Goal: Task Accomplishment & Management: Use online tool/utility

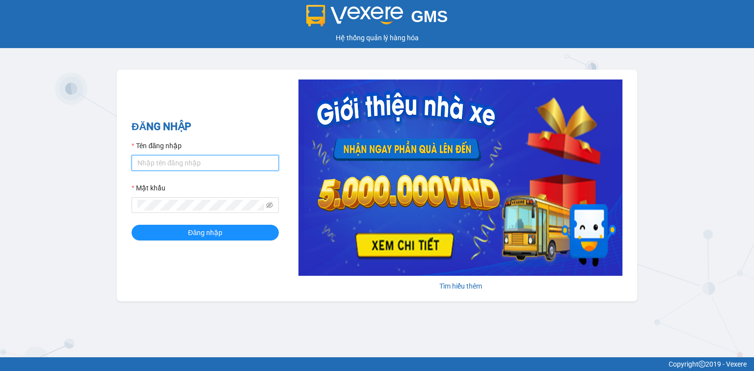
click at [221, 157] on input "Tên đăng nhập" at bounding box center [205, 163] width 147 height 16
type input "mytra.tankimchi"
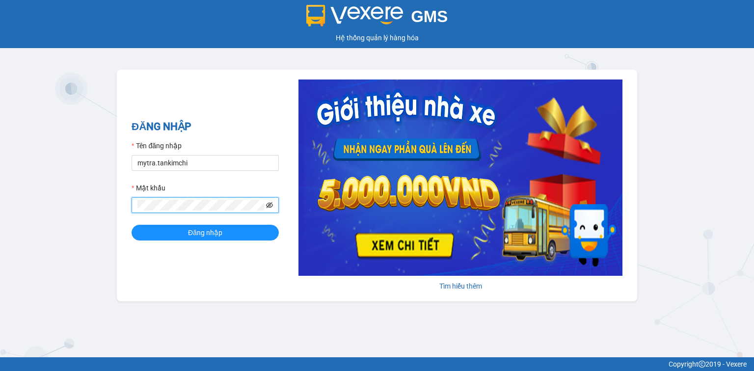
click at [267, 204] on icon "eye-invisible" at bounding box center [269, 205] width 7 height 6
click at [239, 232] on button "Đăng nhập" at bounding box center [205, 233] width 147 height 16
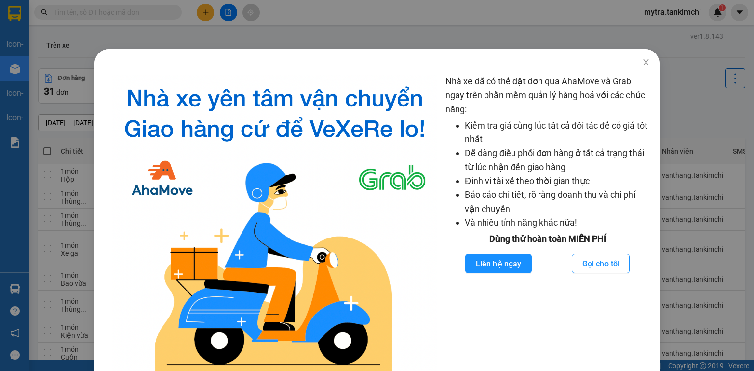
click at [378, 30] on div "Nhà xe đã có thể đặt đơn qua AhaMove và Grab ngay trên phần mềm quản lý hàng ho…" at bounding box center [377, 185] width 754 height 371
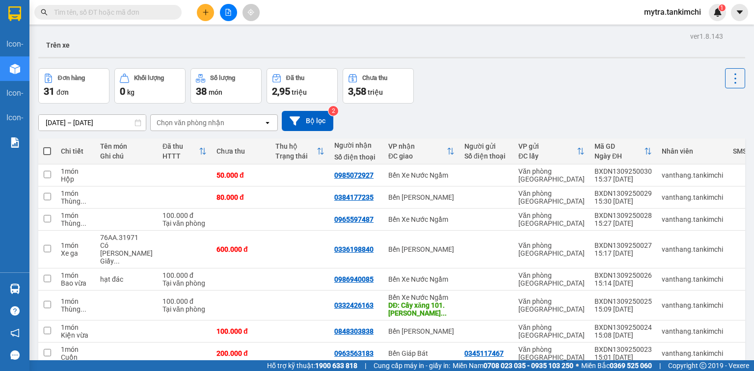
click at [156, 13] on input "text" at bounding box center [112, 12] width 116 height 11
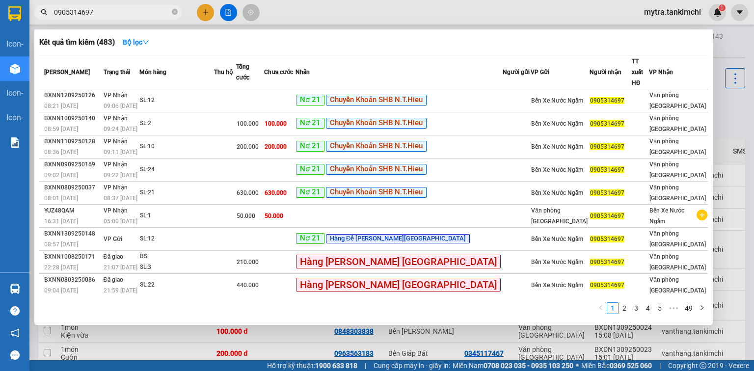
type input "0905314697"
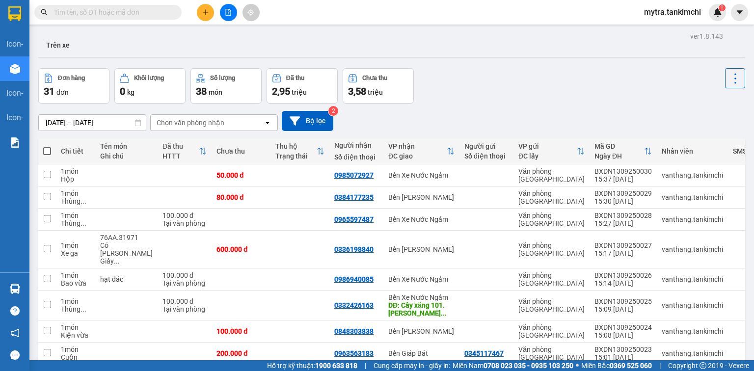
click at [145, 12] on input "text" at bounding box center [112, 12] width 116 height 11
click at [112, 11] on input "text" at bounding box center [112, 12] width 116 height 11
click at [124, 10] on input "text" at bounding box center [112, 12] width 116 height 11
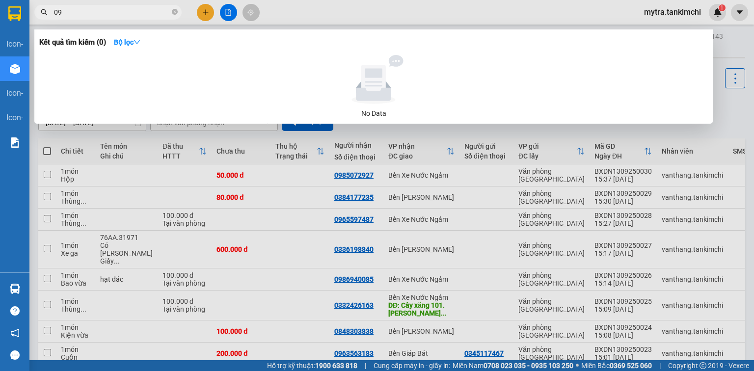
type input "0"
